Goal: Task Accomplishment & Management: Complete application form

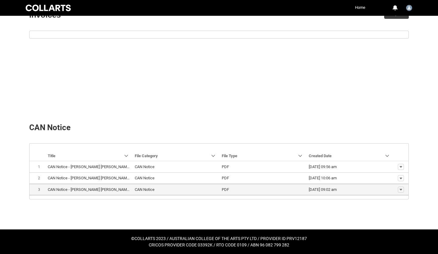
scroll to position [200, 0]
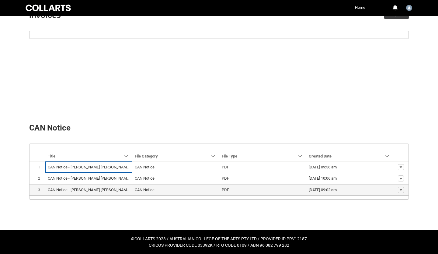
click at [113, 186] on th "CAN Notice - [PERSON_NAME] [PERSON_NAME].pdf" at bounding box center [88, 190] width 87 height 12
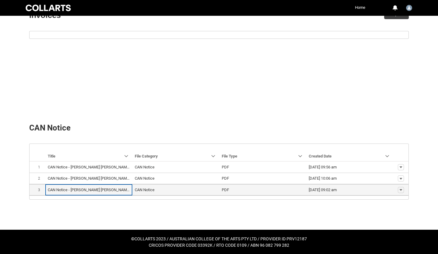
click at [104, 189] on lightning-base-formatted-text "CAN Notice - [PERSON_NAME] [PERSON_NAME].pdf" at bounding box center [92, 190] width 89 height 5
click at [81, 187] on div "CAN Notice - [PERSON_NAME] [PERSON_NAME].pdf" at bounding box center [89, 190] width 82 height 6
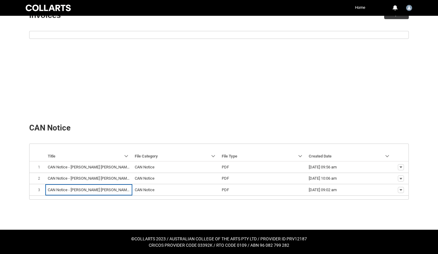
click at [160, 214] on div "Navigation Mode Action Mode Sort by: Title Sorted: None Show Title column actio…" at bounding box center [218, 184] width 389 height 91
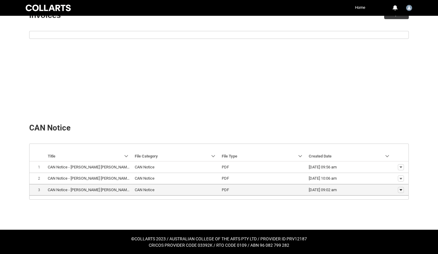
click at [403, 189] on button "Show actions" at bounding box center [401, 190] width 6 height 6
click at [393, 179] on span "Download" at bounding box center [387, 180] width 17 height 5
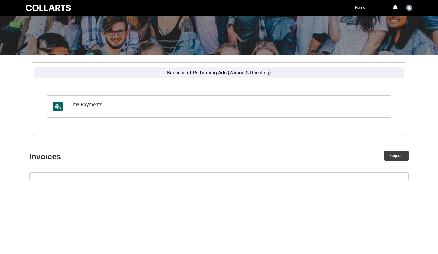
scroll to position [57, 0]
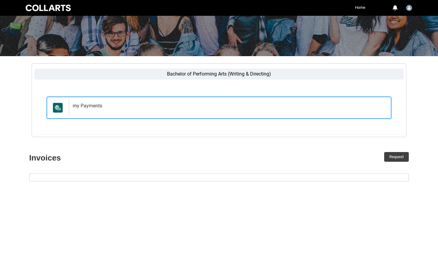
click at [92, 105] on h2 "my Payments" at bounding box center [229, 106] width 312 height 6
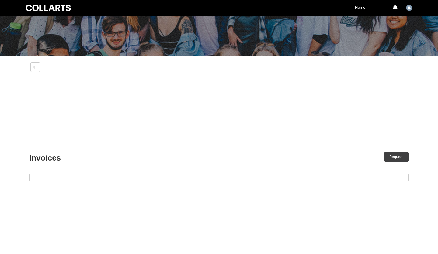
click at [85, 104] on div "Bachelor of Performing Arts (Writing & Directing) my Payments my Payments Back …" at bounding box center [218, 101] width 389 height 91
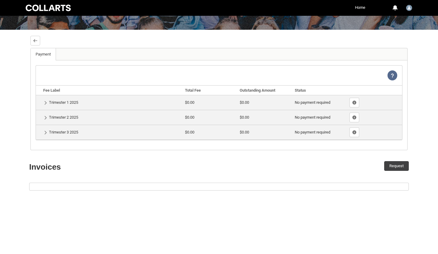
scroll to position [86, 0]
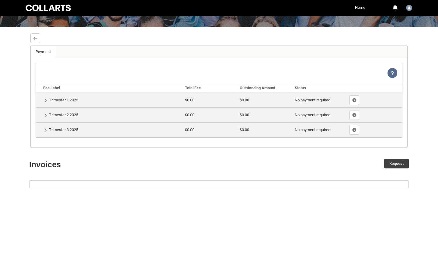
click at [380, 115] on td "Show Fee Lines" at bounding box center [374, 115] width 55 height 15
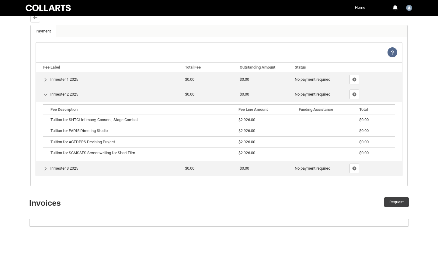
scroll to position [139, 0]
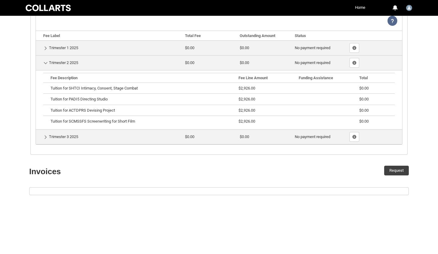
click at [244, 135] on lightning-formatted-number "$0.00" at bounding box center [244, 137] width 9 height 5
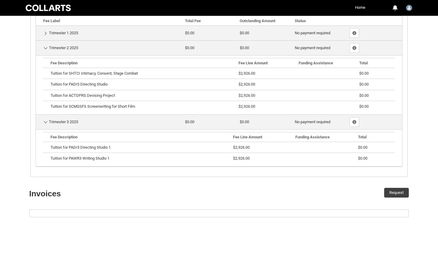
scroll to position [141, 0]
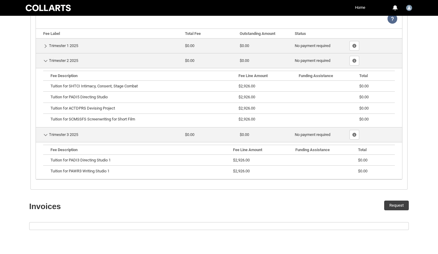
click at [158, 62] on td "Hide Details Trimester 2 2025" at bounding box center [109, 60] width 147 height 15
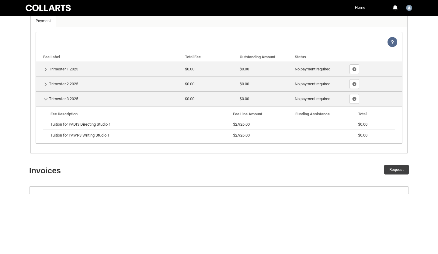
scroll to position [117, 0]
click at [177, 68] on td "Show Details Trimester 1 2025" at bounding box center [109, 69] width 147 height 15
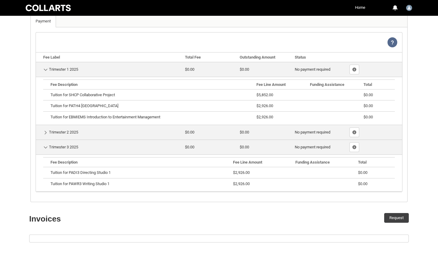
click at [143, 69] on td "Hide Details Trimester 1 2025" at bounding box center [109, 69] width 147 height 15
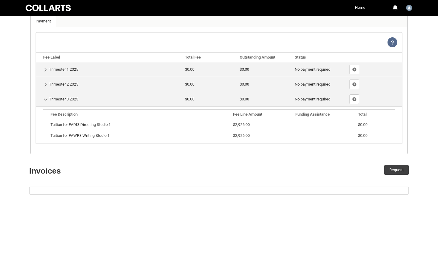
click at [88, 98] on td "Hide Details Trimester 3 2025" at bounding box center [109, 99] width 147 height 15
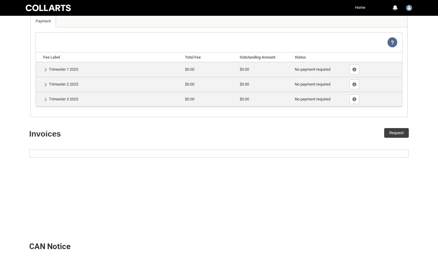
click at [79, 87] on td "Show Details Trimester 2 2025" at bounding box center [109, 84] width 147 height 15
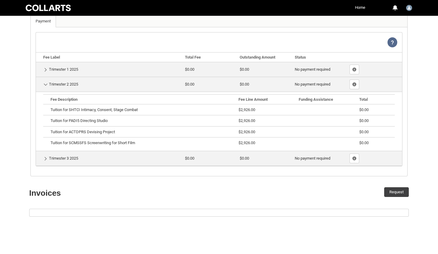
click at [76, 85] on td "Hide Details Trimester 2 2025" at bounding box center [109, 84] width 147 height 15
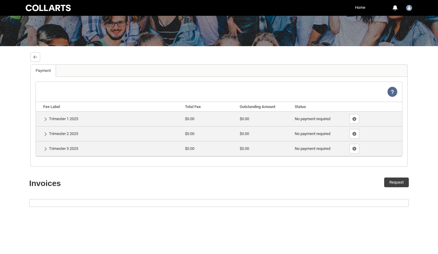
scroll to position [67, 0]
click at [35, 57] on lightning-primitive-icon "button" at bounding box center [35, 57] width 4 height 5
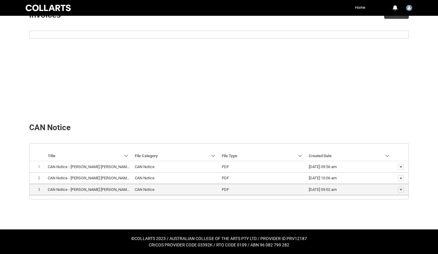
scroll to position [200, 0]
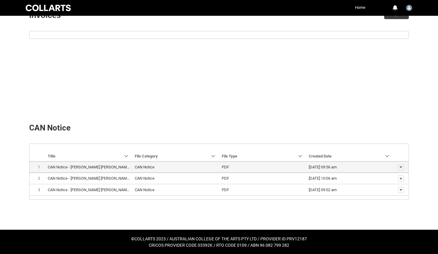
click at [358, 169] on span "[DATE] 09:56 am" at bounding box center [350, 167] width 82 height 6
click at [403, 165] on button "Show actions" at bounding box center [401, 167] width 6 height 6
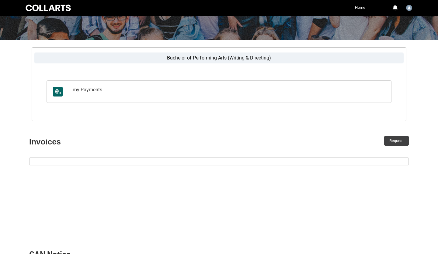
scroll to position [79, 0]
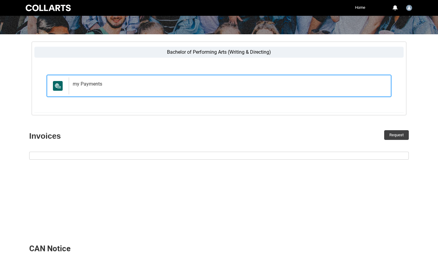
click at [316, 90] on div "my Payments" at bounding box center [229, 86] width 320 height 17
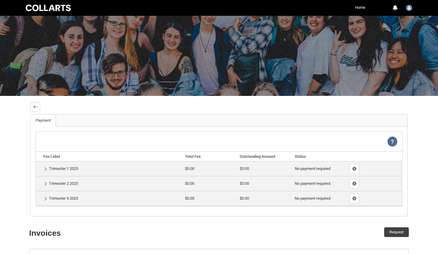
scroll to position [2, 0]
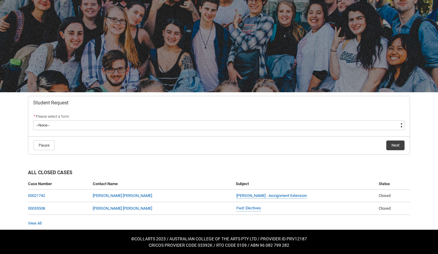
scroll to position [29, 0]
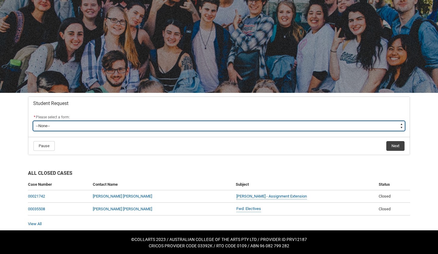
type lightning-select "Assignment_Extension_Choice"
select select "Assignment_Extension_Choice"
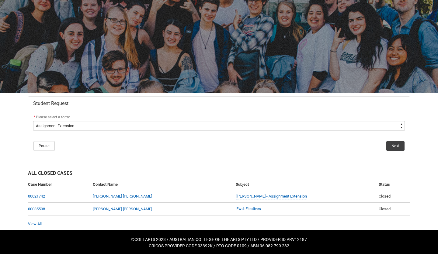
click at [386, 146] on lightning-button "Next" at bounding box center [395, 146] width 19 height 10
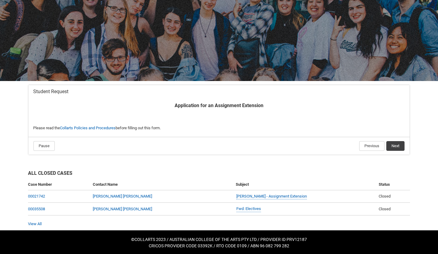
scroll to position [40, 0]
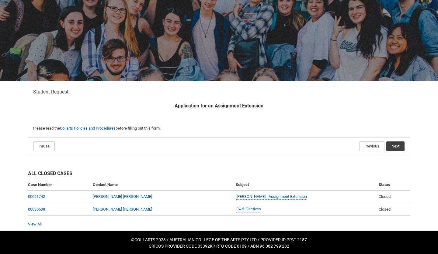
click at [395, 143] on button "Next" at bounding box center [395, 147] width 18 height 10
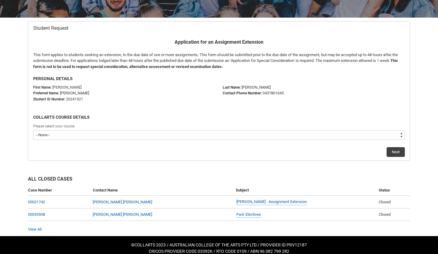
scroll to position [107, 0]
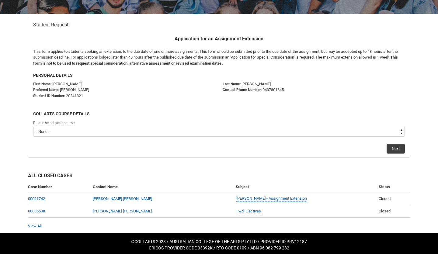
type lightning-select "recordPicklist_ProgramEnrollment.a0jOZ000003EbfVYAS"
select select "recordPicklist_ProgramEnrollment.a0jOZ000003EbfVYAS"
click at [392, 148] on button "Next" at bounding box center [395, 149] width 18 height 10
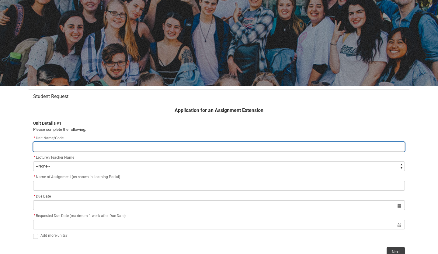
scroll to position [40, 0]
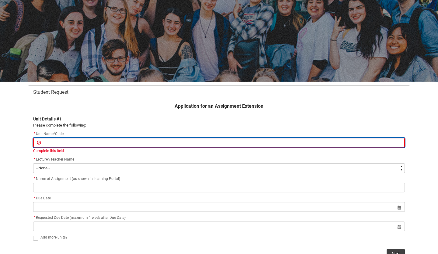
type lightning-primitive-input-simple "P"
type input "P"
type lightning-primitive-input-simple "PA"
type input "PA"
type lightning-primitive-input-simple "PAD"
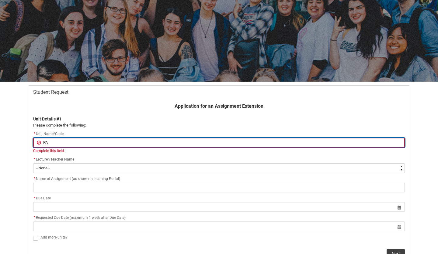
type input "PAD"
type lightning-primitive-input-simple "PADI"
type input "PADI"
type lightning-primitive-input-simple "PADI5"
type input "PADI5"
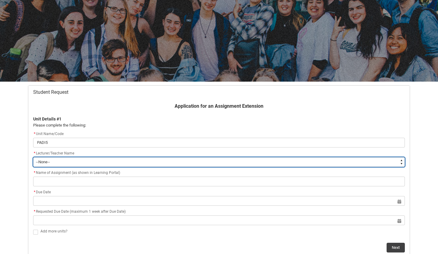
type lightning-select "Faculty_NamefromAtoM.0035g00000e1VMtAAM"
select select "Faculty_NamefromAtoM.0035g00000e1VMtAAM"
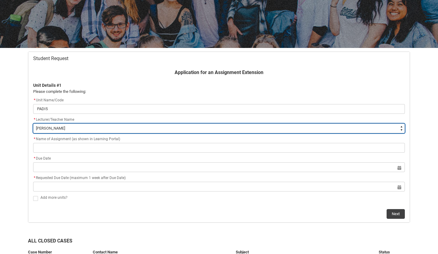
scroll to position [75, 0]
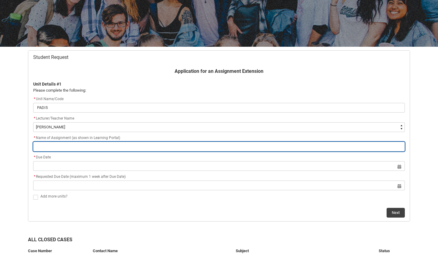
click at [101, 151] on input "Redu_Student_Request flow" at bounding box center [219, 147] width 372 height 10
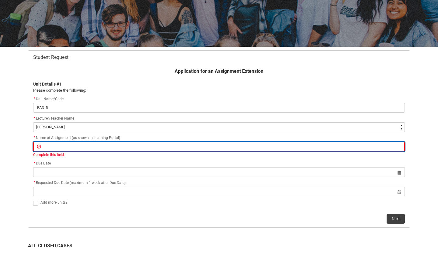
type lightning-primitive-input-simple "D"
type input "D"
type lightning-primitive-input-simple "DI"
type input "DI"
type lightning-primitive-input-simple "DIR"
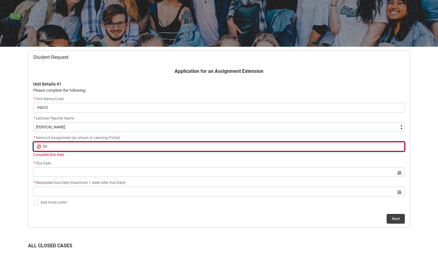
type input "DIR"
type lightning-primitive-input-simple "DIRE"
type input "DIRE"
type lightning-primitive-input-simple "DIREC"
type input "DIREC"
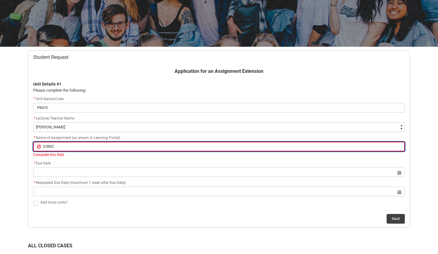
type lightning-primitive-input-simple "DIRECT"
type input "DIRECT"
type lightning-primitive-input-simple "DIRECTO"
type input "DIRECTO"
type lightning-primitive-input-simple "DIRECTOR"
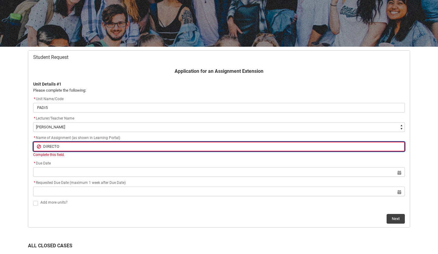
type input "DIRECTOR"
type lightning-primitive-input-simple "DIRECTORS"
type input "DIRECTORS"
type lightning-primitive-input-simple "DIRECTORS"
type input "DIRECTORS"
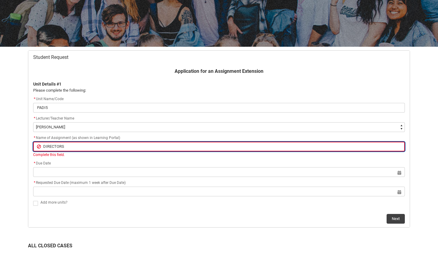
type lightning-primitive-input-simple "DIRECTORS"
type input "DIRECTORS"
type lightning-primitive-input-simple "DIRECTOR"
type input "DIRECTOR"
type lightning-primitive-input-simple "DIRECTO"
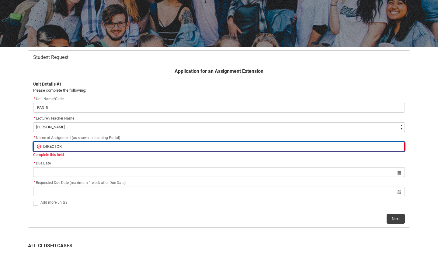
type input "DIRECTO"
type lightning-primitive-input-simple "DIRECT"
type input "DIRECT"
type lightning-primitive-input-simple "DIREC"
type input "DIREC"
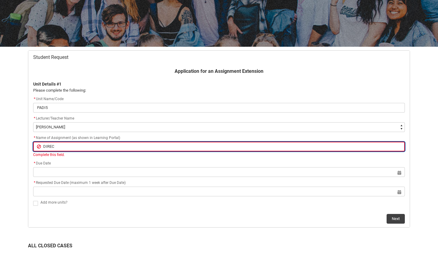
type lightning-primitive-input-simple "DIRE"
type input "DIRE"
type lightning-primitive-input-simple "DIR"
type input "DIR"
type lightning-primitive-input-simple "DI"
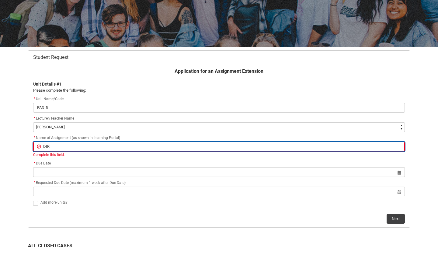
type input "DI"
type lightning-primitive-input-simple "D"
type input "D"
type lightning-primitive-input-simple "D"
type input "D"
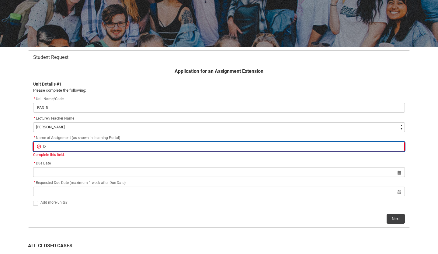
type lightning-primitive-input-simple "Di"
type input "Di"
type lightning-primitive-input-simple "Dir"
type input "Dir"
type lightning-primitive-input-simple "Dire"
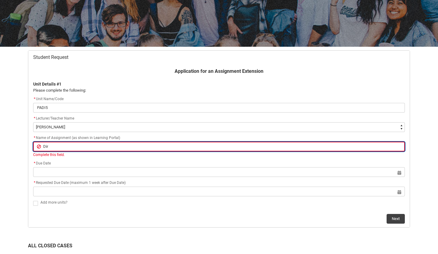
type input "Dire"
type lightning-primitive-input-simple "Direc"
type input "Direc"
type lightning-primitive-input-simple "Direct"
type input "Direct"
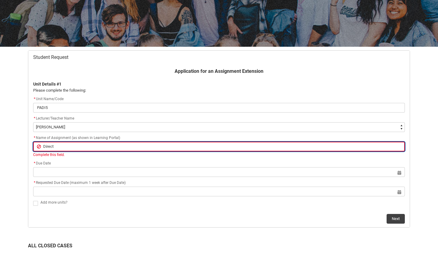
type lightning-primitive-input-simple "Directo"
type input "Directo"
type lightning-primitive-input-simple "Director"
type input "Director"
type lightning-primitive-input-simple "Directors"
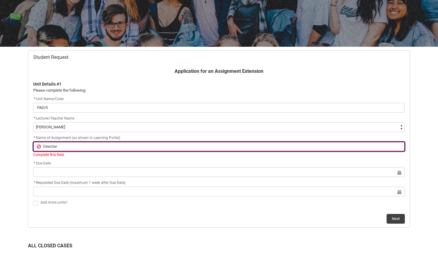
type input "Directors"
type lightning-primitive-input-simple "Directors"
type input "Directors"
type lightning-primitive-input-simple "Directors T"
type input "Directors T"
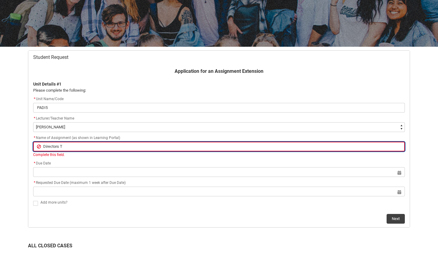
type lightning-primitive-input-simple "Directors Tr"
type input "Directors Tr"
type lightning-primitive-input-simple "Directors Tre"
type input "Directors Tre"
type lightning-primitive-input-simple "Directors Trea"
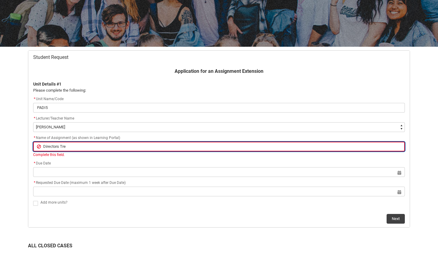
type input "Directors Trea"
type lightning-primitive-input-simple "Directors Treat"
type input "Directors Treat"
type lightning-primitive-input-simple "Directors Treatr"
type input "Directors Treatr"
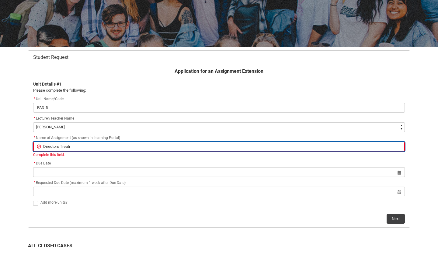
type lightning-primitive-input-simple "Directors Treat"
type input "Directors Treat"
type lightning-primitive-input-simple "Directors Treatm"
type input "Directors Treatm"
type lightning-primitive-input-simple "Directors Treatme"
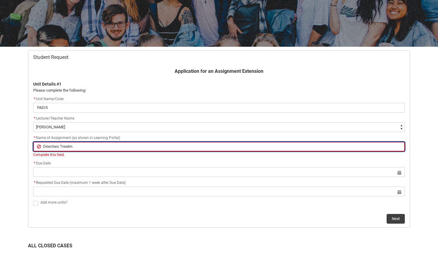
type input "Directors Treatme"
type lightning-primitive-input-simple "Directors Treatmen"
type input "Directors Treatmen"
type lightning-primitive-input-simple "Directors Treatment"
type input "Directors Treatment"
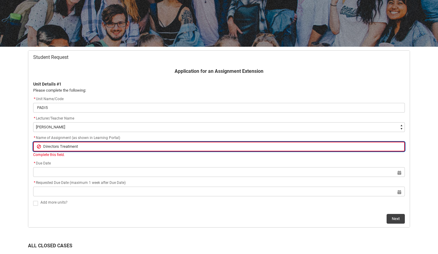
type lightning-primitive-input-simple "Directors Treatment"
type input "Directors Treatment"
type lightning-primitive-input-simple "Directors Treatment"
type input "Directors Treatment"
type lightning-primitive-input-simple "Directors Treatment"
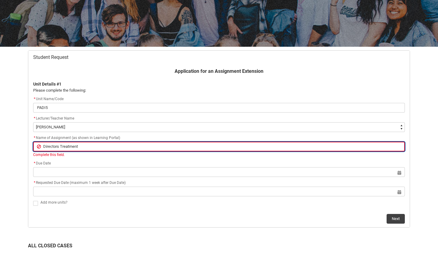
type input "Directors Treatment"
type lightning-primitive-input-simple "Directors Treatment &"
type input "Directors Treatment &"
type lightning-primitive-input-simple "Directors Treatment &"
type input "Directors Treatment &"
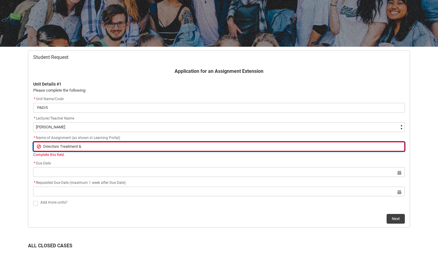
type lightning-primitive-input-simple "Directors Treatment & r"
type input "Directors Treatment & r"
type lightning-primitive-input-simple "Directors Treatment & re"
type input "Directors Treatment & re"
type lightning-primitive-input-simple "Directors Treatment & r"
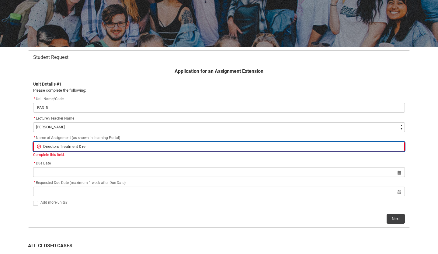
type input "Directors Treatment & r"
type lightning-primitive-input-simple "Directors Treatment &"
type input "Directors Treatment &"
type lightning-primitive-input-simple "Directors Treatment & R"
type input "Directors Treatment & R"
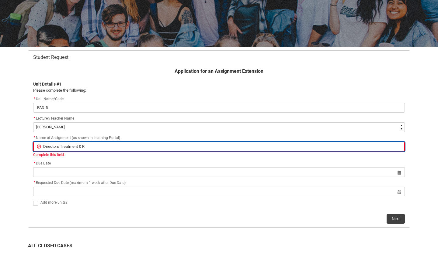
type lightning-primitive-input-simple "Directors Treatment & Re"
type input "Directors Treatment & Re"
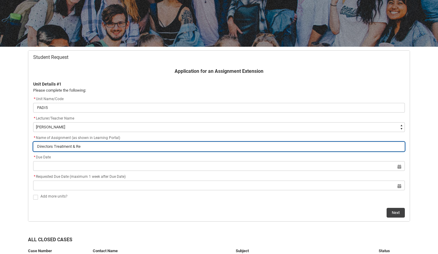
type lightning-primitive-input-simple "Directors Treatment & Ref"
type input "Directors Treatment & Ref"
type lightning-primitive-input-simple "Directors Treatment & Refl"
type input "Directors Treatment & Refl"
type lightning-primitive-input-simple "Directors Treatment & Refle"
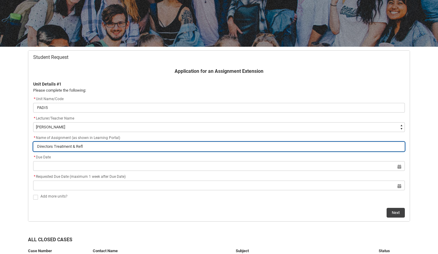
type input "Directors Treatment & Refle"
type lightning-primitive-input-simple "Directors Treatment & Reflec"
type input "Directors Treatment & Reflec"
type lightning-primitive-input-simple "Directors Treatment & Reflect"
type input "Directors Treatment & Reflect"
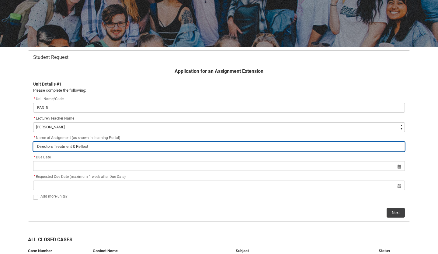
type lightning-primitive-input-simple "Directors Treatment & Reflecti"
type input "Directors Treatment & Reflecti"
type lightning-primitive-input-simple "Directors Treatment & Reflectio"
type input "Directors Treatment & Reflectio"
type lightning-primitive-input-simple "Directors Treatment & Reflection"
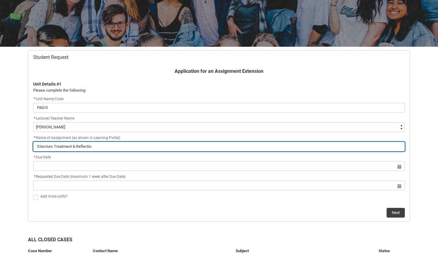
type input "Directors Treatment & Reflection"
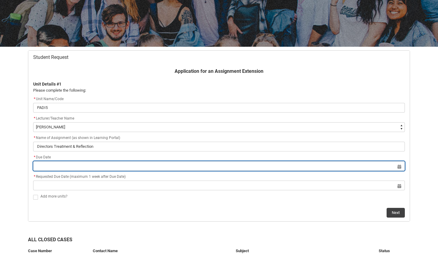
click at [54, 166] on input "Redu_Student_Request flow" at bounding box center [219, 166] width 372 height 10
select select "2025"
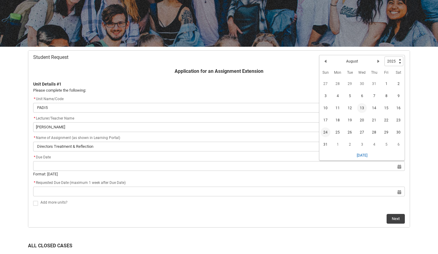
click at [322, 133] on span "24" at bounding box center [325, 133] width 10 height 10
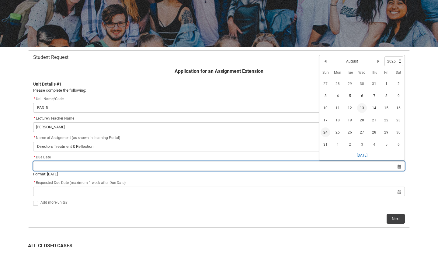
type lightning-datepicker "2025-08-24"
type lightning-input "2025-08-24"
type input "24 Aug 2025"
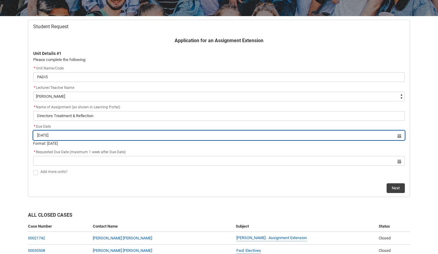
scroll to position [137, 0]
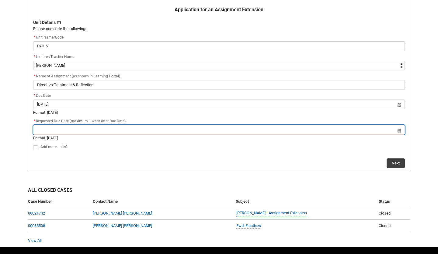
click at [112, 128] on input "Redu_Student_Request flow" at bounding box center [219, 130] width 372 height 10
select select "2025"
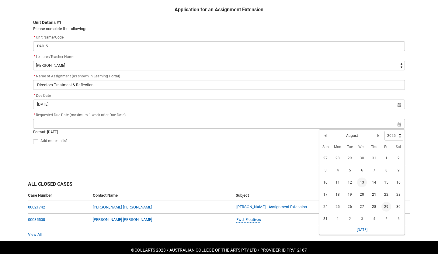
click at [385, 204] on span "29" at bounding box center [386, 207] width 10 height 10
type lightning-datepicker "2025-08-29"
type lightning-input "2025-08-29"
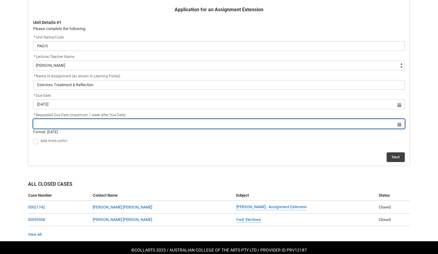
type input "29 Aug 2025"
click at [371, 121] on input "29 Aug 2025" at bounding box center [219, 124] width 372 height 10
select select "2025"
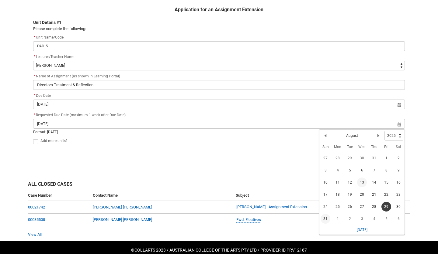
click at [325, 218] on span "31" at bounding box center [325, 219] width 10 height 10
type lightning-datepicker "2025-08-31"
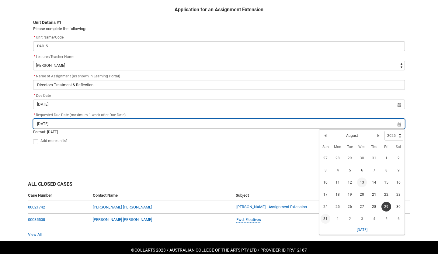
type lightning-input "2025-08-31"
type input "31 Aug 2025"
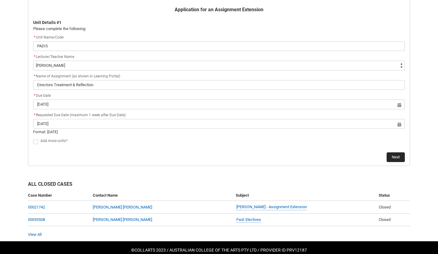
click at [401, 155] on button "Next" at bounding box center [395, 158] width 18 height 10
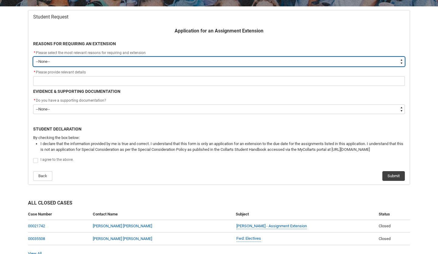
scroll to position [115, 0]
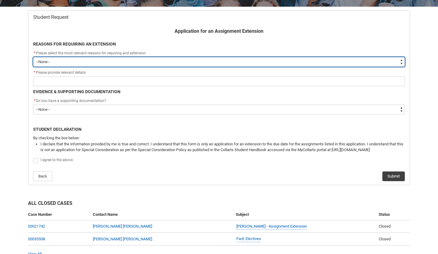
type lightning-select "choice_WithdrawEnrolment_Reason_Family"
select select "choice_WithdrawEnrolment_Reason_Family"
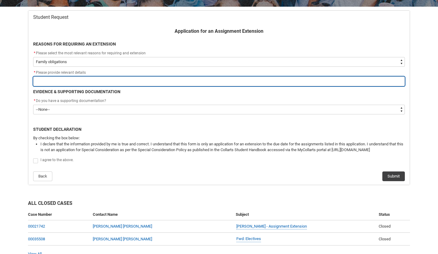
click at [99, 80] on input "Redu_Student_Request flow" at bounding box center [219, 82] width 372 height 10
type lightning-primitive-input-simple "m"
type input "m"
type lightning-primitive-input-simple "my"
type input "my"
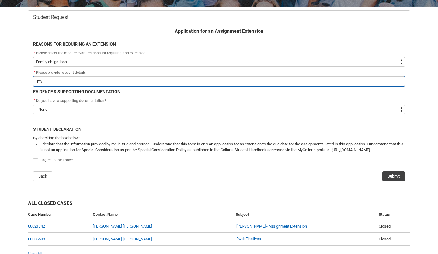
type lightning-primitive-input-simple "m"
type input "m"
type lightning-primitive-input-simple "M"
type input "M"
type lightning-primitive-input-simple "My"
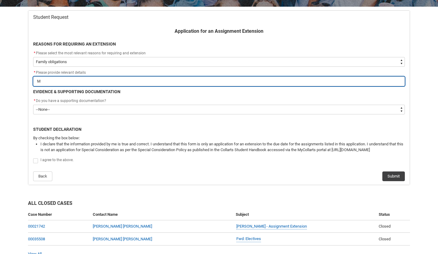
type input "My"
type lightning-primitive-input-simple "My"
type input "My"
type lightning-primitive-input-simple "My o"
type input "My o"
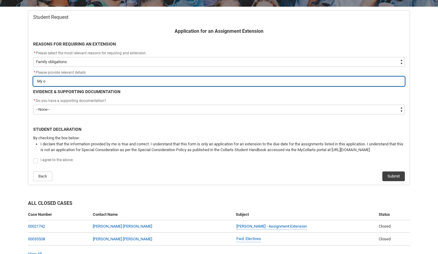
type lightning-primitive-input-simple "My ol"
type input "My ol"
type lightning-primitive-input-simple "My old"
type input "My old"
type lightning-primitive-input-simple "My olde"
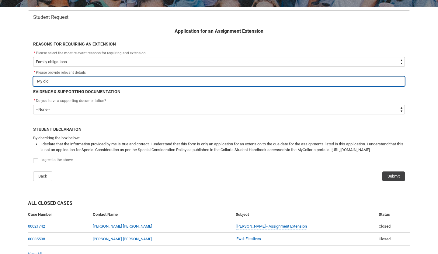
type input "My olde"
type lightning-primitive-input-simple "My older"
type input "My older"
type lightning-primitive-input-simple "My older"
type input "My older"
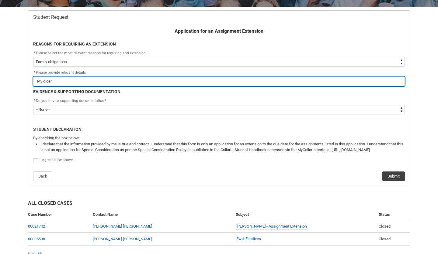
type lightning-primitive-input-simple "My older b"
type input "My older b"
type lightning-primitive-input-simple "My older br"
type input "My older br"
type lightning-primitive-input-simple "My older b"
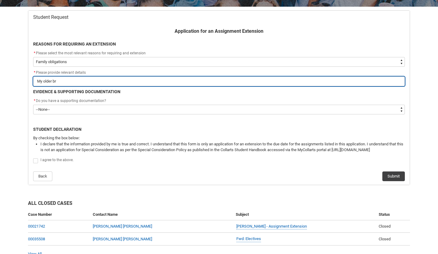
type input "My older b"
type lightning-primitive-input-simple "My older"
type input "My older"
type lightning-primitive-input-simple "My older"
type input "My older"
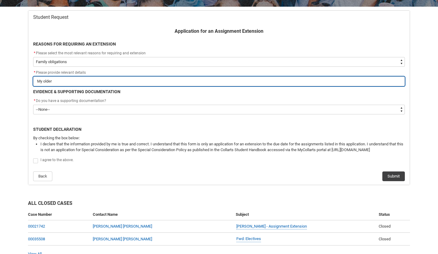
type lightning-primitive-input-simple "My olde"
type input "My olde"
type lightning-primitive-input-simple "My old"
type input "My old"
type lightning-primitive-input-simple "My ol"
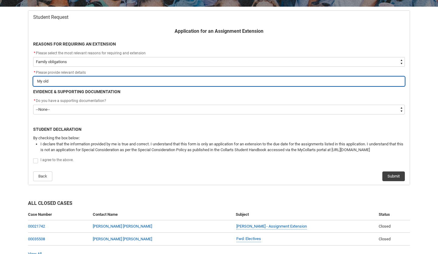
type input "My ol"
type lightning-primitive-input-simple "My o"
type input "My o"
type lightning-primitive-input-simple "My"
type input "My"
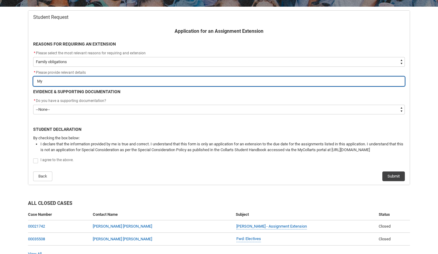
type lightning-primitive-input-simple "My b"
type input "My b"
type lightning-primitive-input-simple "My br"
type input "My br"
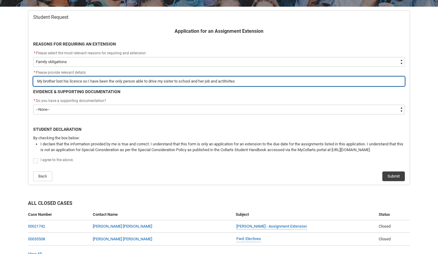
click at [232, 80] on input "My brother lost his licence so I have been the only person able to drive my sis…" at bounding box center [219, 82] width 372 height 10
click at [248, 83] on input "My brother lost his licence so I have been the only person able to drive my sis…" at bounding box center [219, 82] width 372 height 10
click at [230, 80] on input "My brother lost his licence so I have been the only person able to drive my sis…" at bounding box center [219, 82] width 372 height 10
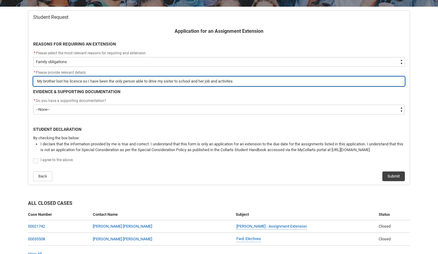
click at [246, 81] on input "My brother lost his licence so I have been the only person able to drive my sis…" at bounding box center [219, 82] width 372 height 10
click at [230, 81] on input "My brother lost his licence so I have been the only person able to drive my sis…" at bounding box center [219, 82] width 372 height 10
click at [245, 84] on input "My brother lost his licence so I have been the only person able to drive my sis…" at bounding box center [219, 82] width 372 height 10
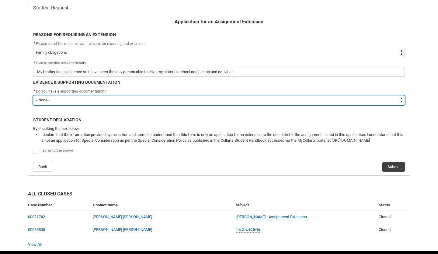
scroll to position [124, 0]
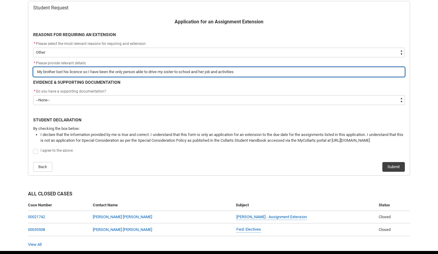
drag, startPoint x: 238, startPoint y: 73, endPoint x: 38, endPoint y: 73, distance: 200.7
click at [38, 73] on input "My brother lost his licence so I have been the only person able to drive my sis…" at bounding box center [219, 72] width 372 height 10
